Goal: Contribute content: Contribute content

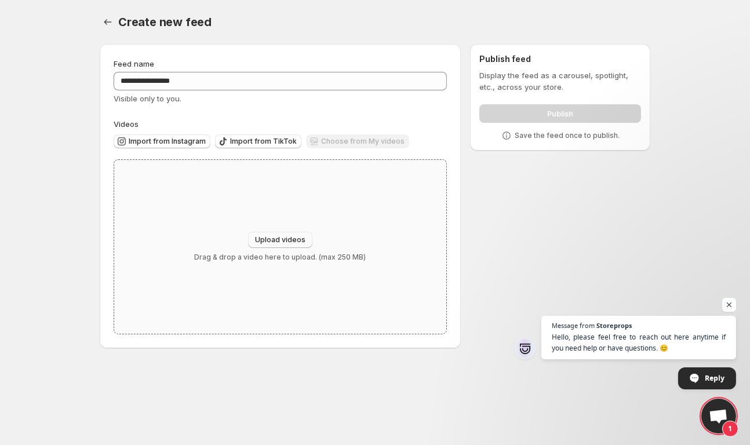
click at [277, 243] on span "Upload videos" at bounding box center [280, 239] width 50 height 9
type input "**********"
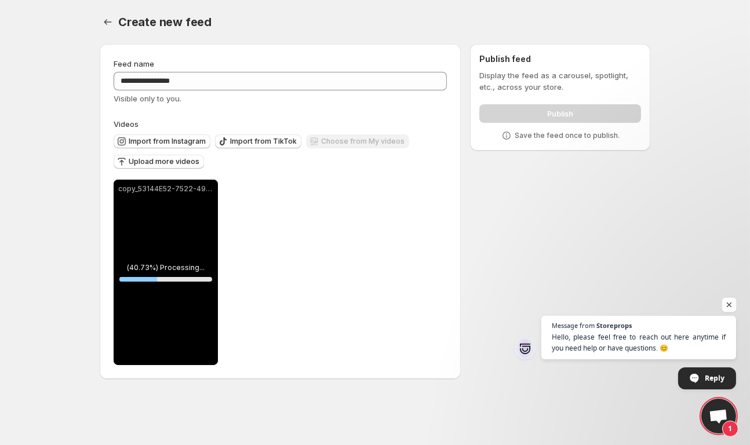
click at [728, 304] on span "Open chat" at bounding box center [729, 305] width 14 height 14
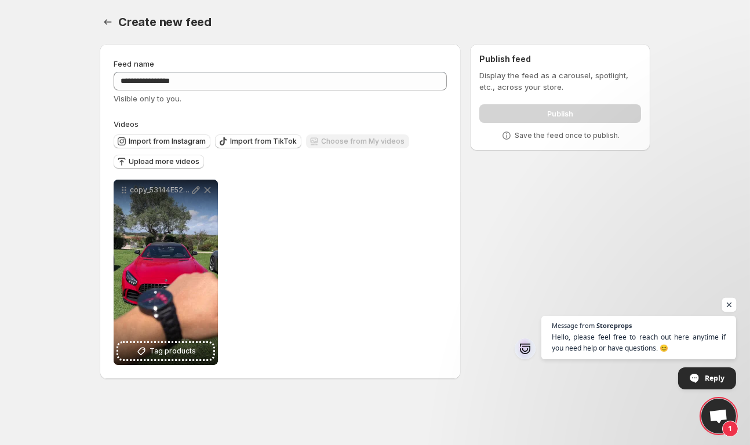
click at [729, 304] on span "Open chat" at bounding box center [729, 305] width 14 height 14
click at [179, 157] on button "Upload more videos" at bounding box center [159, 162] width 90 height 14
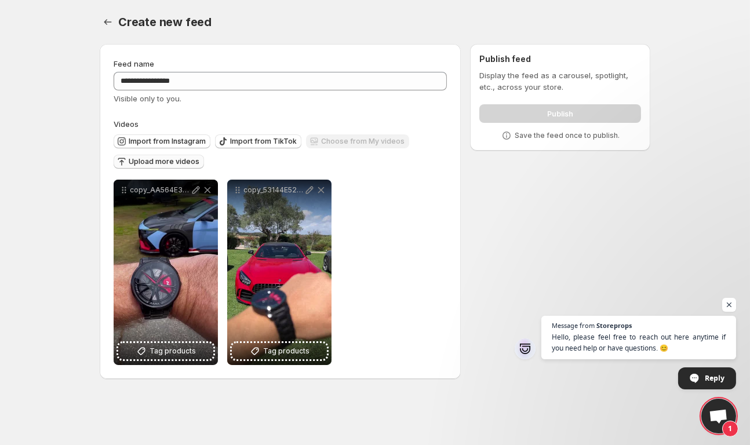
click at [190, 162] on span "Upload more videos" at bounding box center [164, 161] width 71 height 9
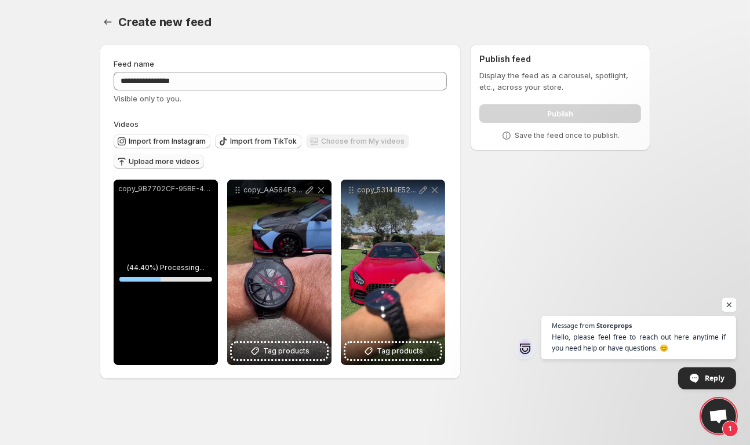
click at [725, 300] on span "Open chat" at bounding box center [729, 305] width 14 height 14
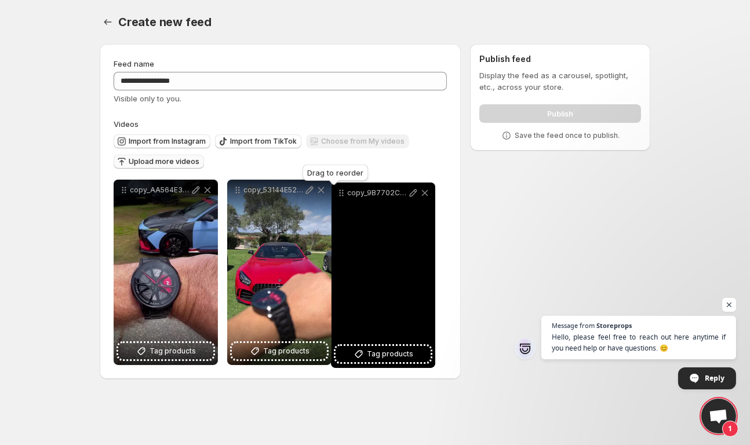
drag, startPoint x: 123, startPoint y: 192, endPoint x: 340, endPoint y: 195, distance: 217.4
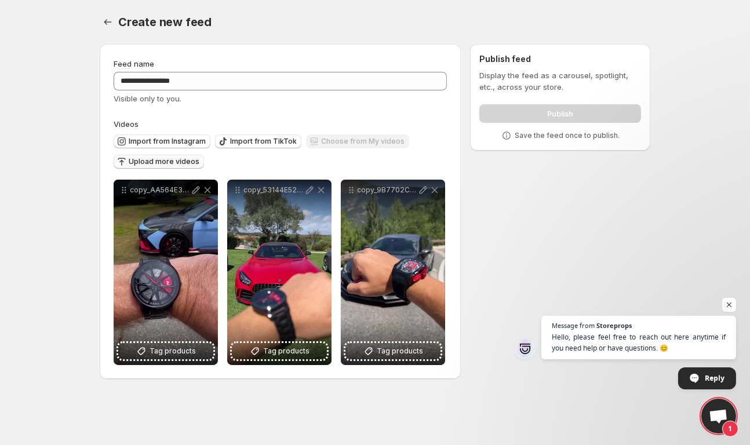
click at [179, 165] on span "Upload more videos" at bounding box center [164, 161] width 71 height 9
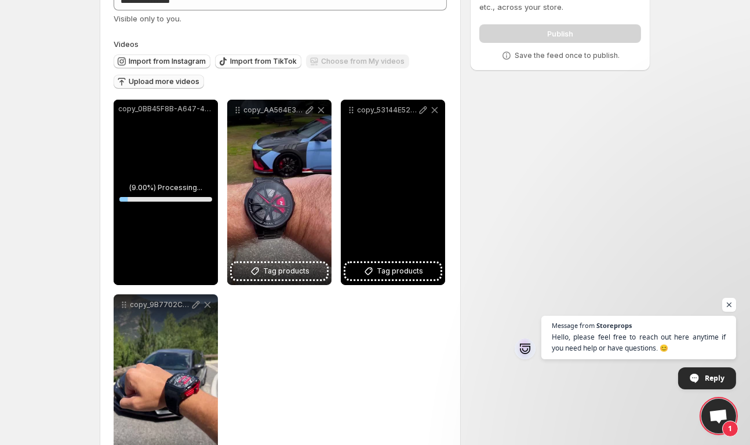
scroll to position [83, 0]
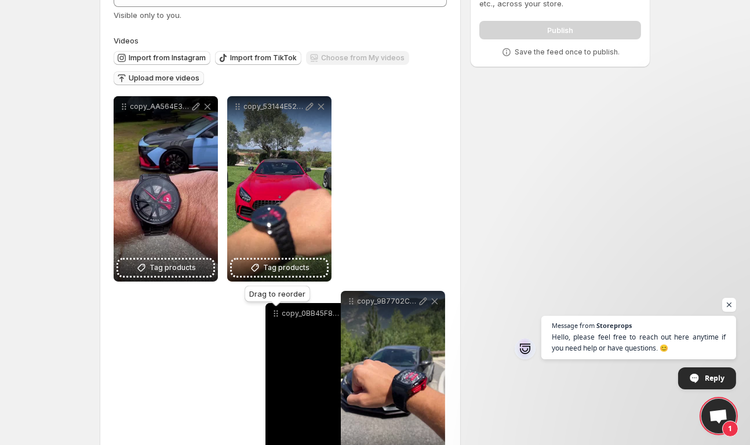
drag, startPoint x: 124, startPoint y: 105, endPoint x: 276, endPoint y: 312, distance: 256.7
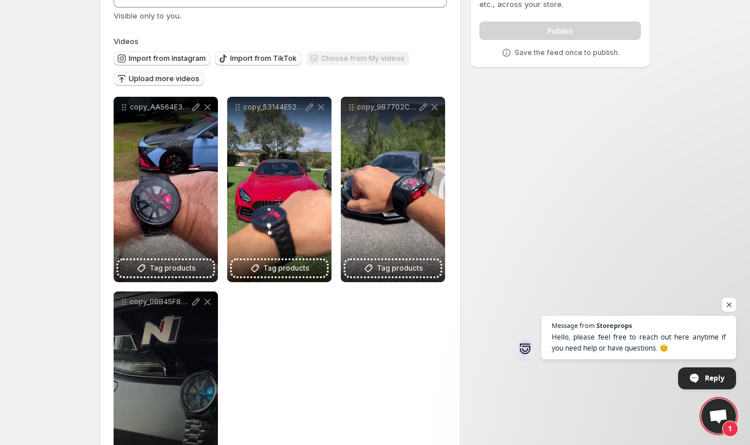
click at [160, 80] on span "Upload more videos" at bounding box center [164, 78] width 71 height 9
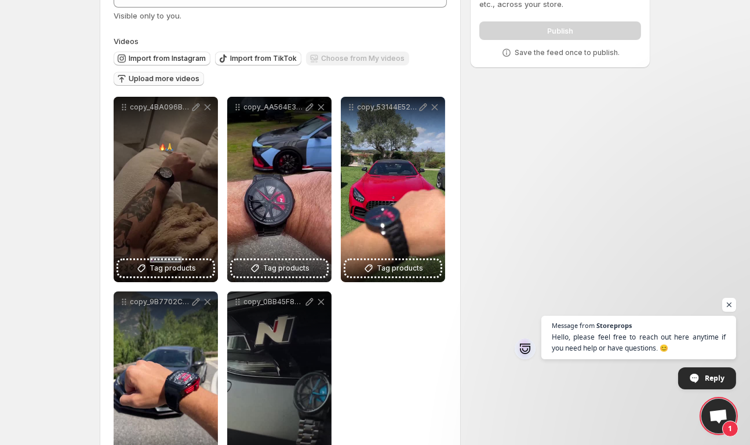
click at [165, 79] on span "Upload more videos" at bounding box center [164, 78] width 71 height 9
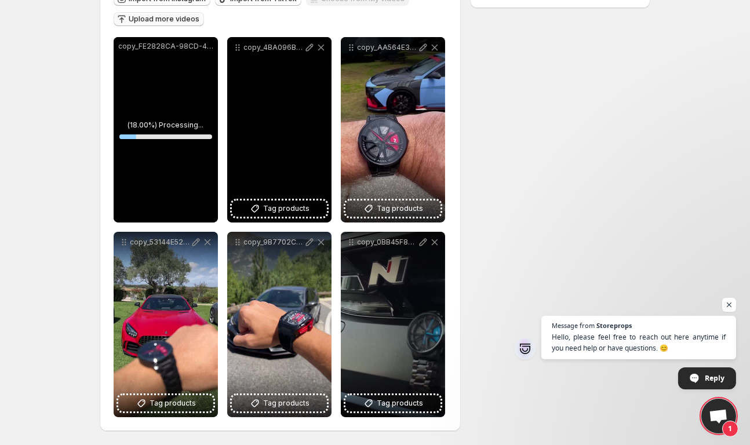
scroll to position [143, 0]
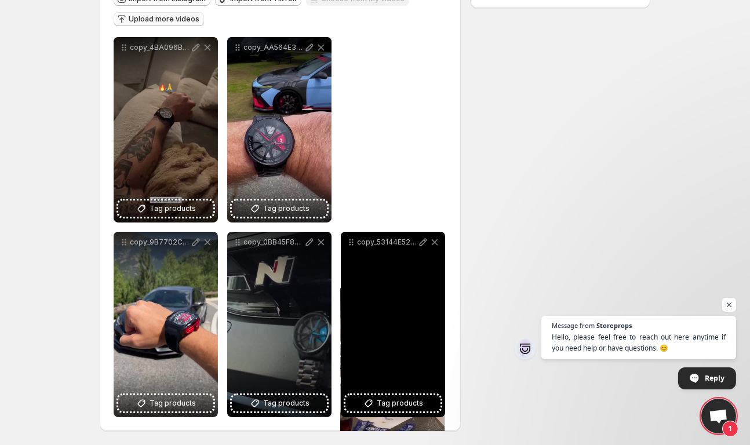
drag, startPoint x: 124, startPoint y: 48, endPoint x: 351, endPoint y: 300, distance: 339.1
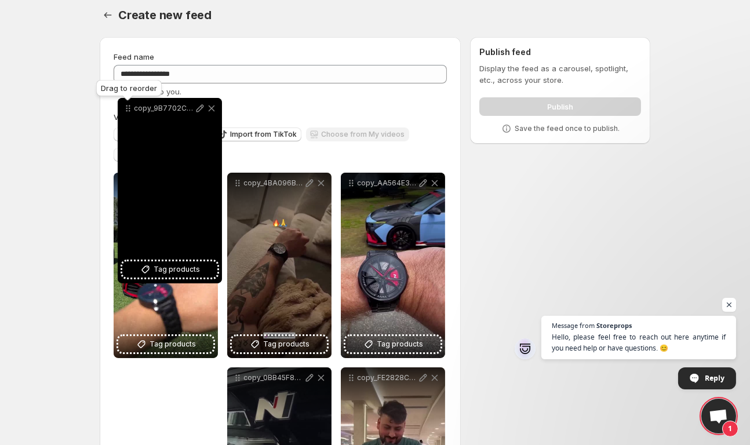
scroll to position [3, 0]
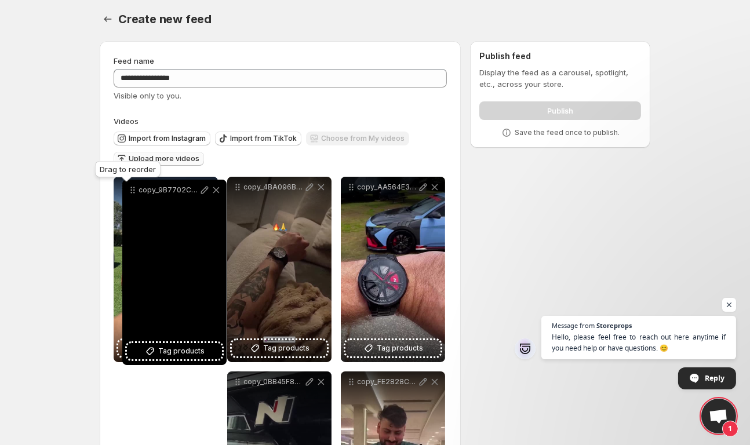
drag, startPoint x: 121, startPoint y: 245, endPoint x: 128, endPoint y: 191, distance: 54.4
click at [128, 191] on icon at bounding box center [133, 190] width 12 height 12
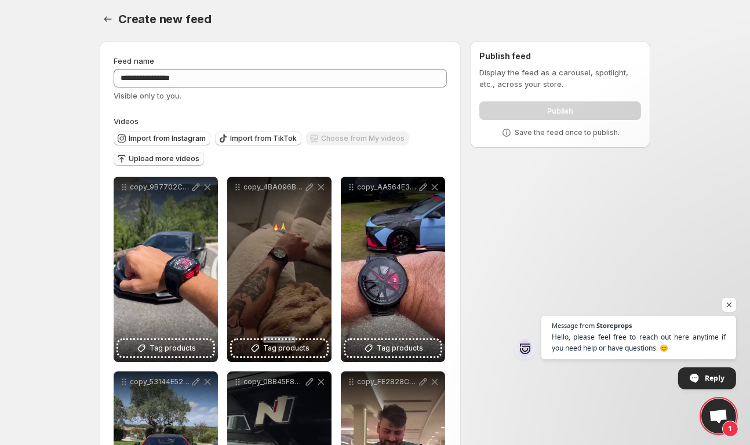
click at [353, 141] on div "Choose from My videos" at bounding box center [357, 140] width 103 height 16
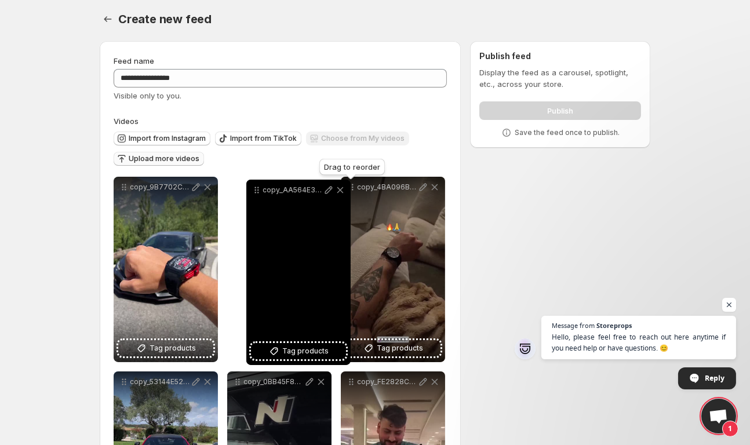
drag, startPoint x: 355, startPoint y: 188, endPoint x: 260, endPoint y: 191, distance: 94.5
click at [260, 191] on icon at bounding box center [257, 190] width 12 height 12
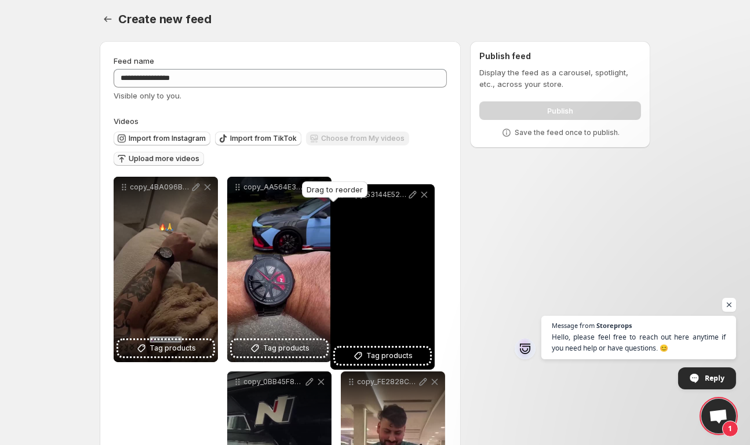
drag, startPoint x: 120, startPoint y: 383, endPoint x: 337, endPoint y: 195, distance: 286.9
click at [337, 195] on body "**********" at bounding box center [375, 219] width 750 height 445
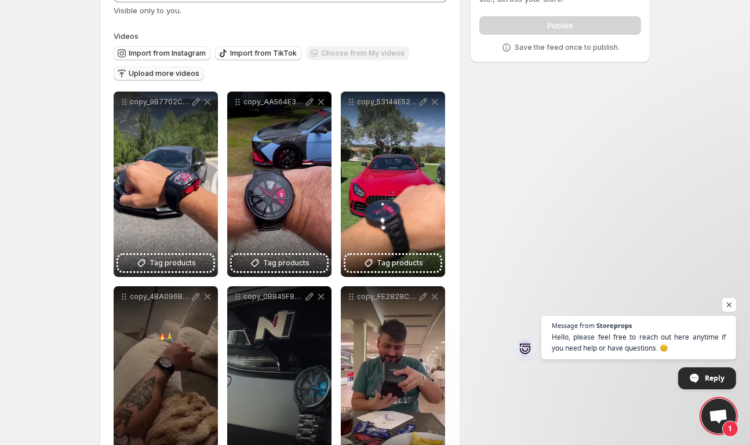
scroll to position [97, 0]
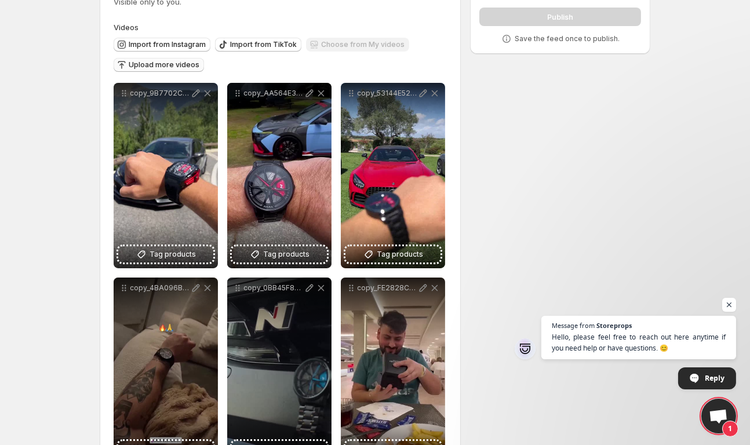
click at [550, 188] on div "**********" at bounding box center [370, 214] width 560 height 553
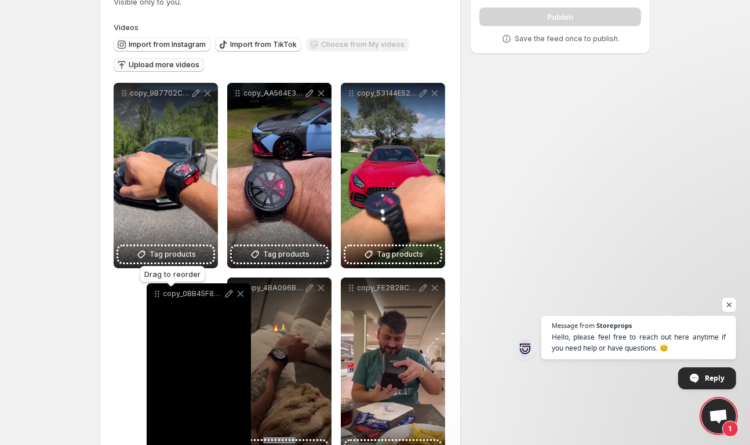
drag, startPoint x: 237, startPoint y: 289, endPoint x: 151, endPoint y: 294, distance: 85.4
click at [155, 294] on icon at bounding box center [156, 294] width 2 height 2
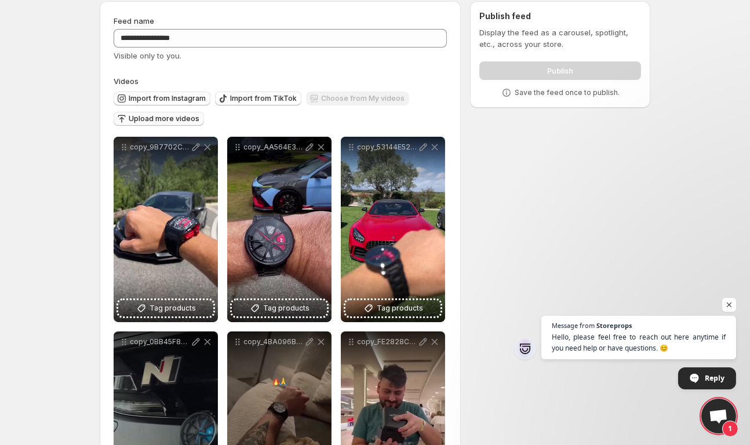
scroll to position [45, 0]
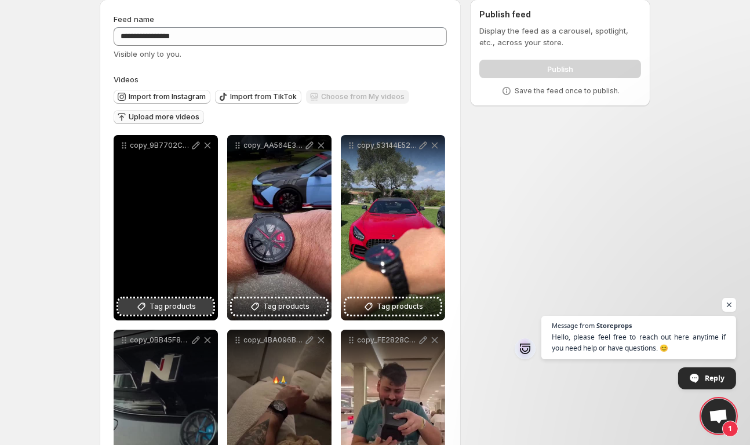
click at [160, 311] on span "Tag products" at bounding box center [173, 307] width 46 height 12
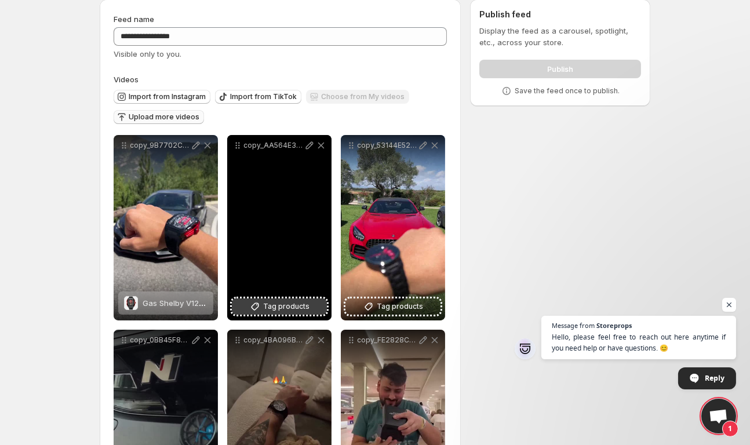
click at [288, 310] on span "Tag products" at bounding box center [286, 307] width 46 height 12
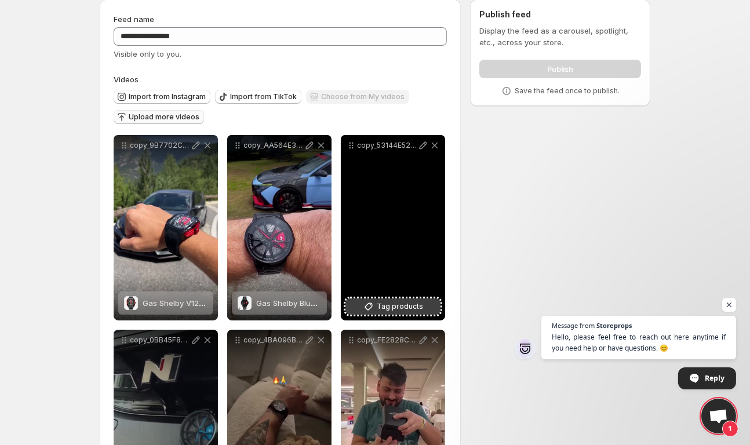
click at [397, 301] on span "Tag products" at bounding box center [400, 307] width 46 height 12
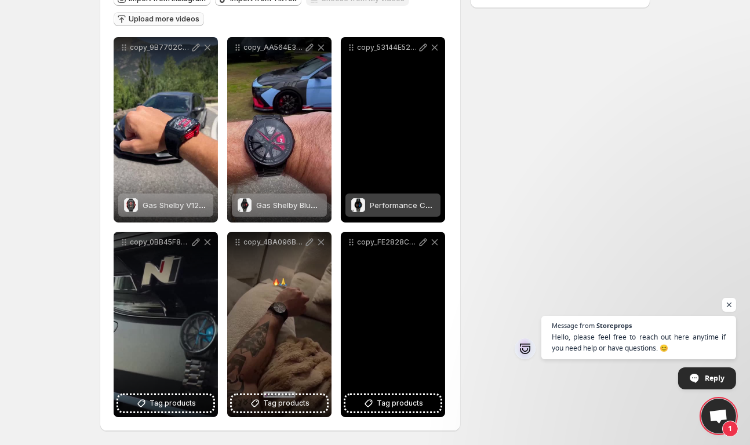
scroll to position [143, 0]
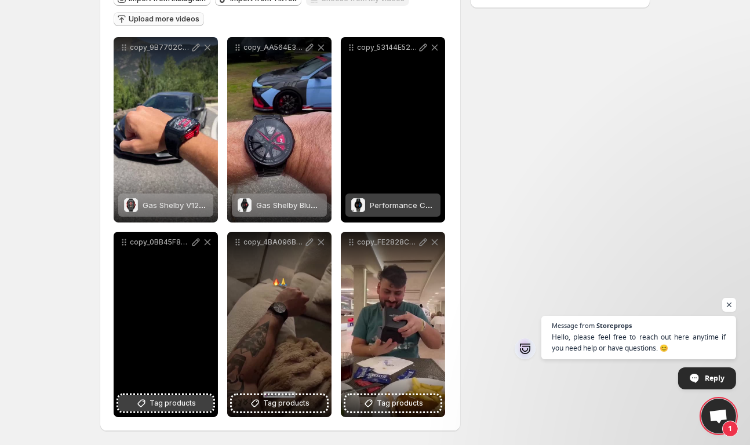
click at [180, 404] on span "Tag products" at bounding box center [173, 404] width 46 height 12
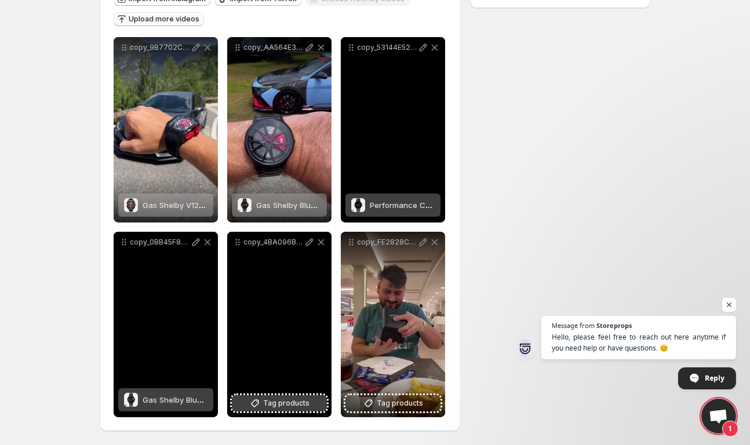
click at [277, 405] on span "Tag products" at bounding box center [286, 404] width 46 height 12
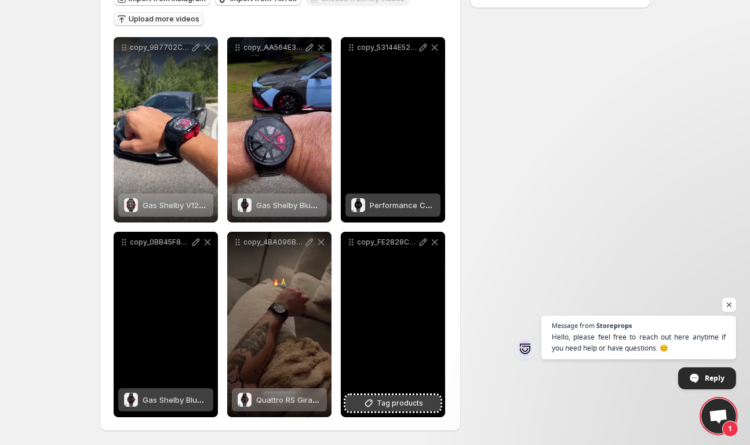
click at [404, 404] on span "Tag products" at bounding box center [400, 404] width 46 height 12
click at [728, 304] on span "Open chat" at bounding box center [729, 305] width 14 height 14
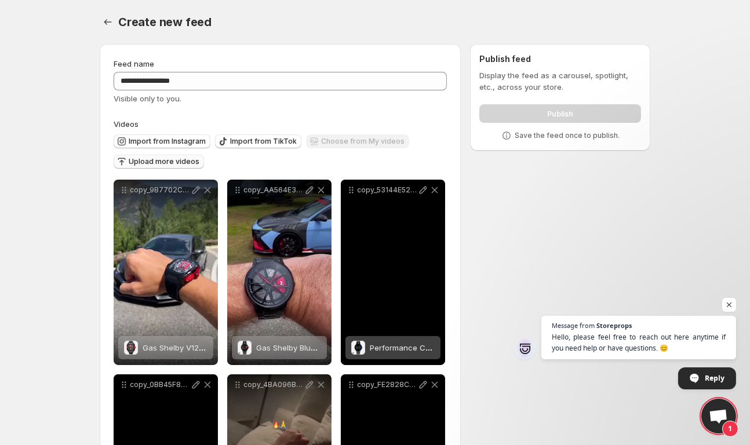
scroll to position [0, 0]
click at [568, 110] on div "Publish" at bounding box center [560, 111] width 162 height 23
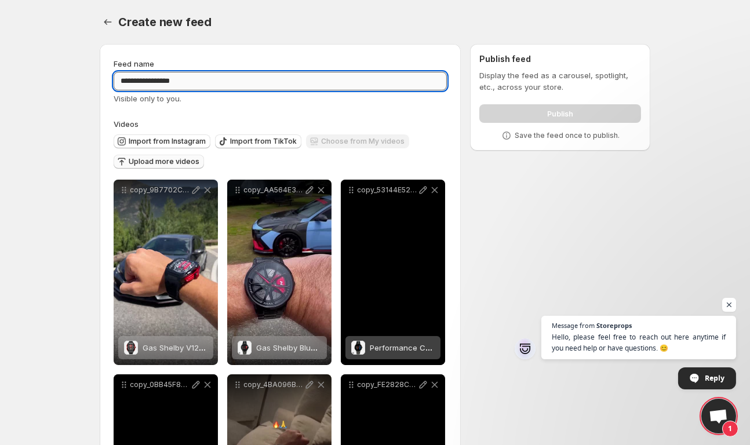
click at [227, 82] on input "**********" at bounding box center [280, 81] width 333 height 19
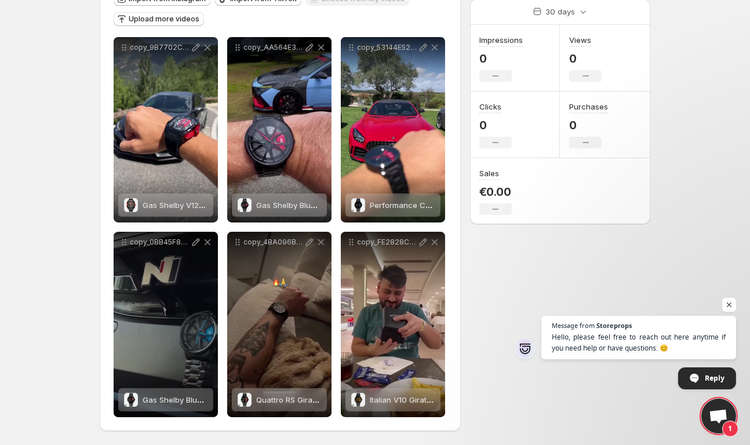
scroll to position [143, 0]
click at [729, 312] on span "Open chat" at bounding box center [729, 305] width 14 height 14
click at [660, 330] on span "Message from Storeprops Hello, please feel free to reach out here anytime if yo…" at bounding box center [639, 337] width 198 height 44
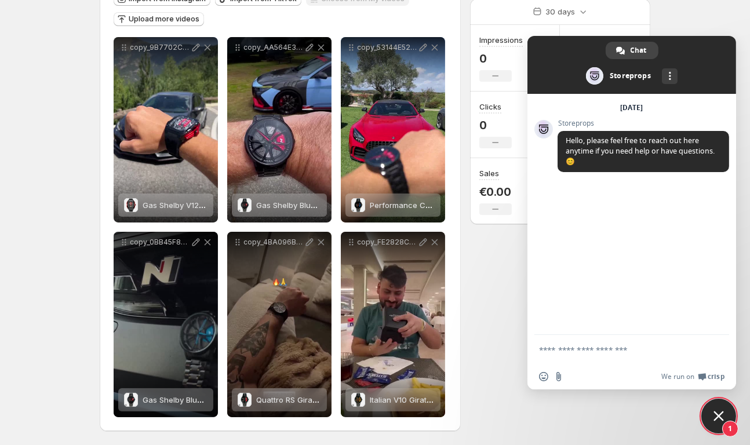
click at [495, 291] on div "**********" at bounding box center [370, 168] width 560 height 553
click at [721, 419] on span "Close chat" at bounding box center [719, 416] width 10 height 10
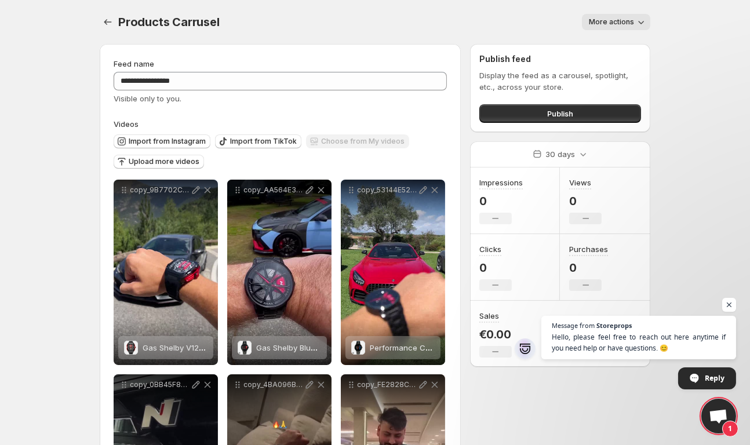
scroll to position [0, 0]
click at [614, 18] on span "More actions" at bounding box center [611, 21] width 45 height 9
click at [666, 46] on body "**********" at bounding box center [375, 222] width 750 height 445
click at [561, 109] on span "Publish" at bounding box center [560, 114] width 26 height 12
